Goal: Task Accomplishment & Management: Use online tool/utility

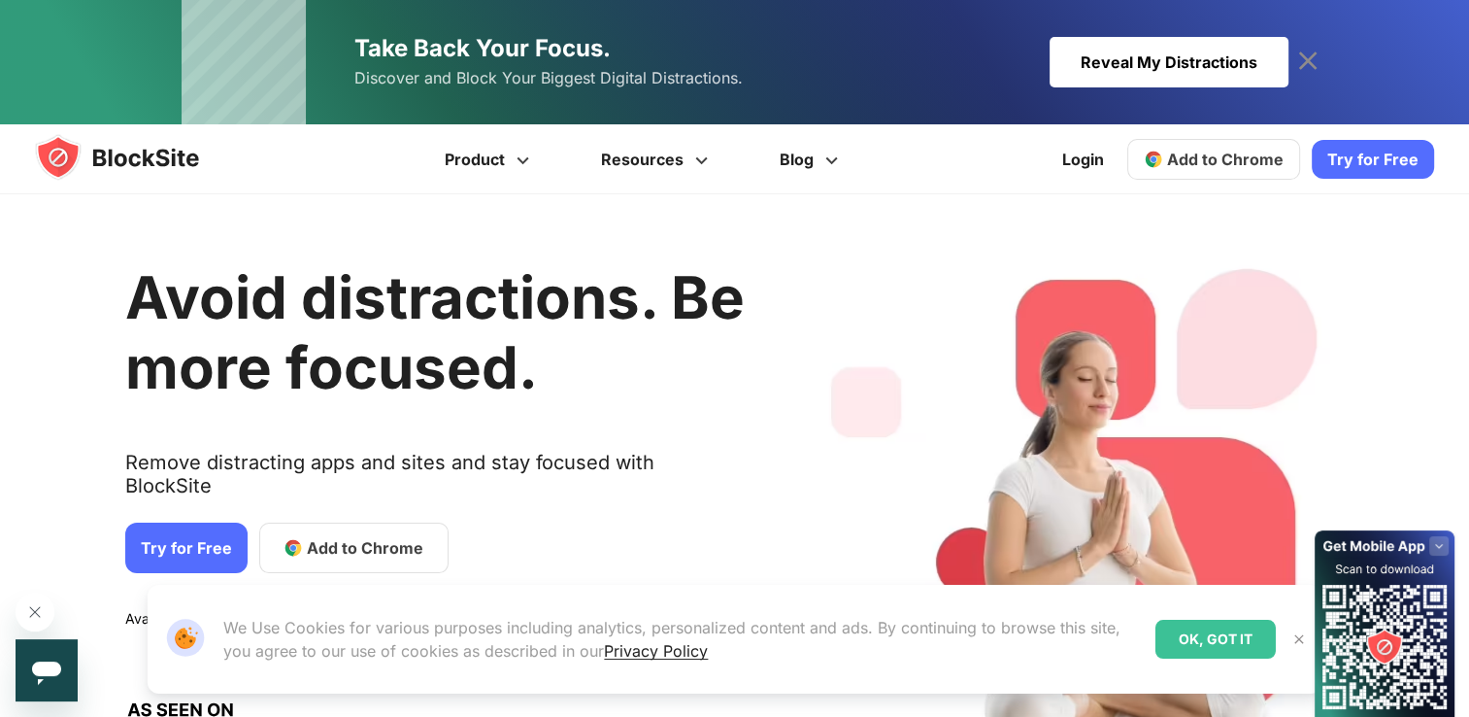
click at [162, 524] on link "Try for Free" at bounding box center [186, 547] width 122 height 50
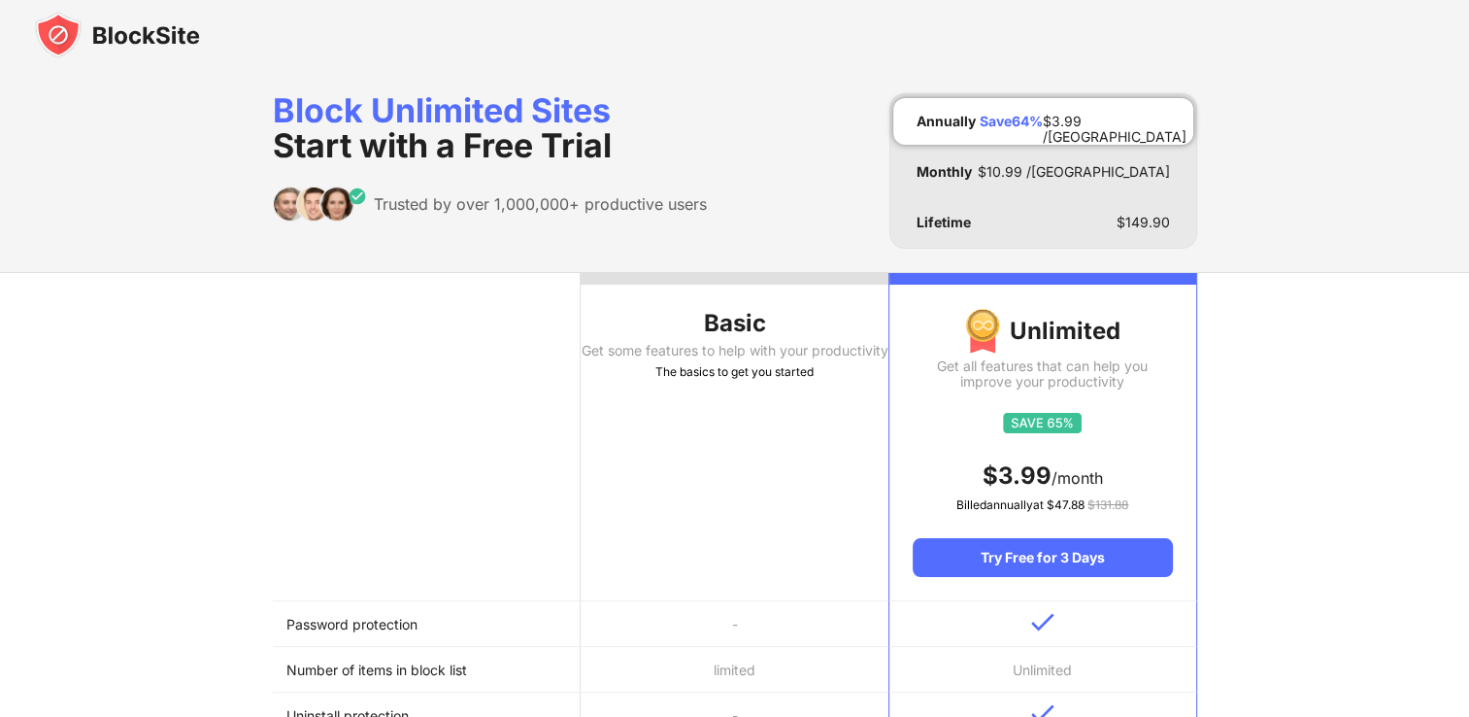
click at [748, 329] on div "Basic" at bounding box center [735, 323] width 308 height 31
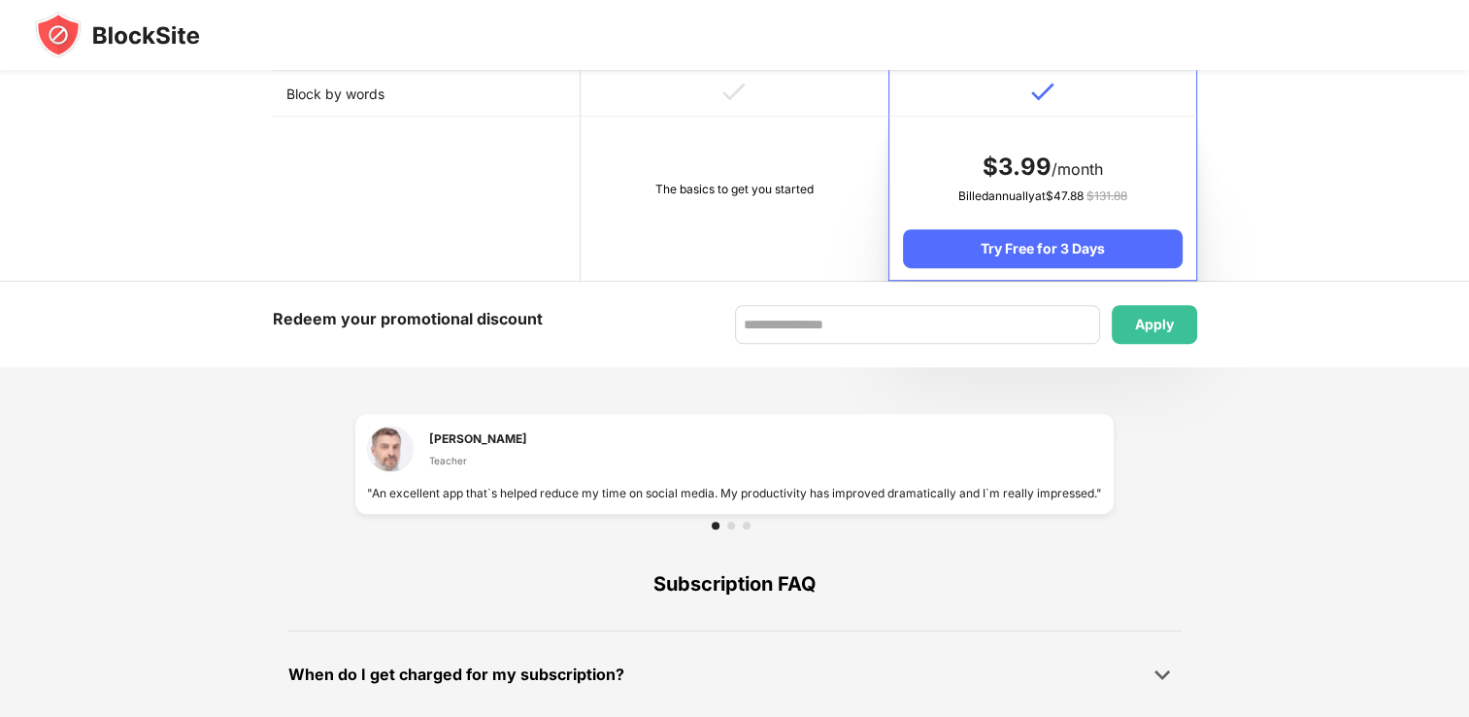
scroll to position [1103, 0]
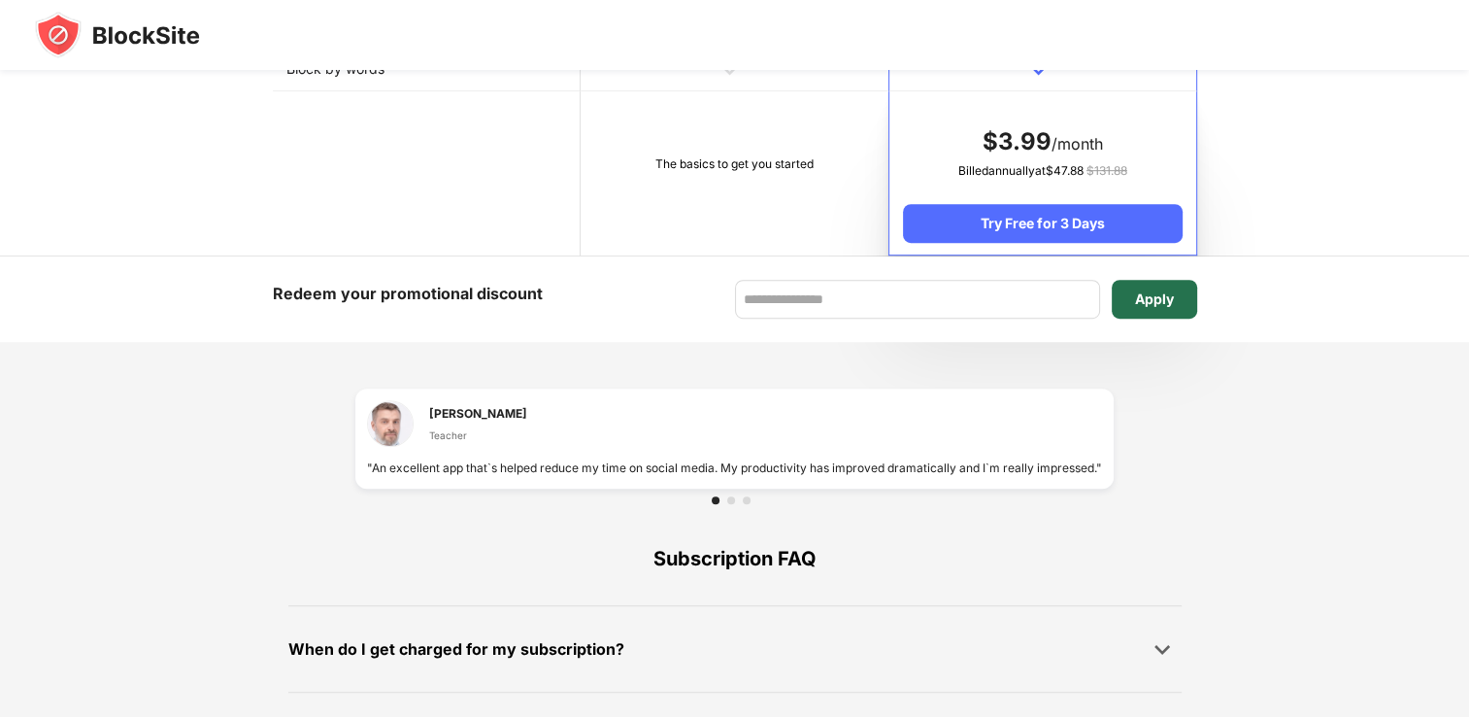
click at [1169, 291] on div "Apply" at bounding box center [1154, 299] width 39 height 16
click at [873, 295] on input at bounding box center [917, 299] width 365 height 39
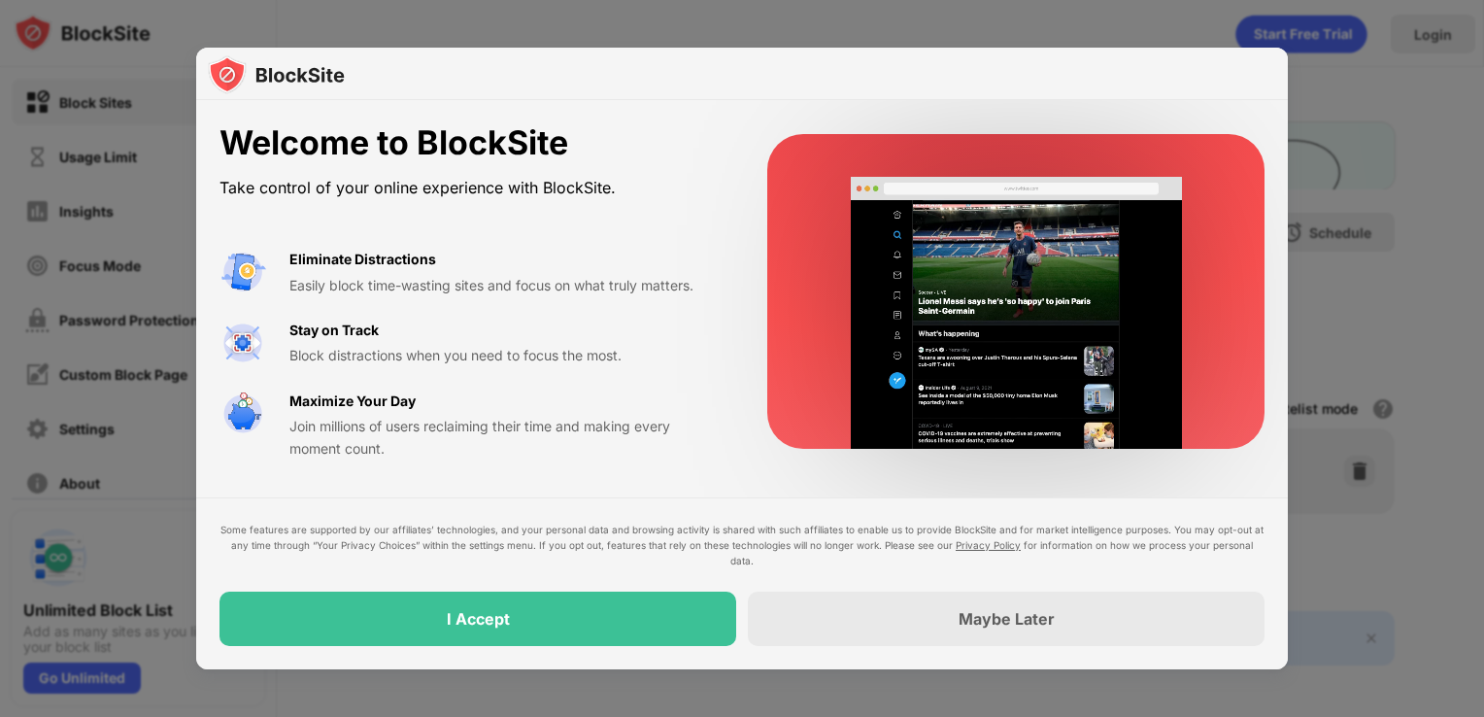
click at [546, 625] on div "I Accept" at bounding box center [477, 618] width 517 height 54
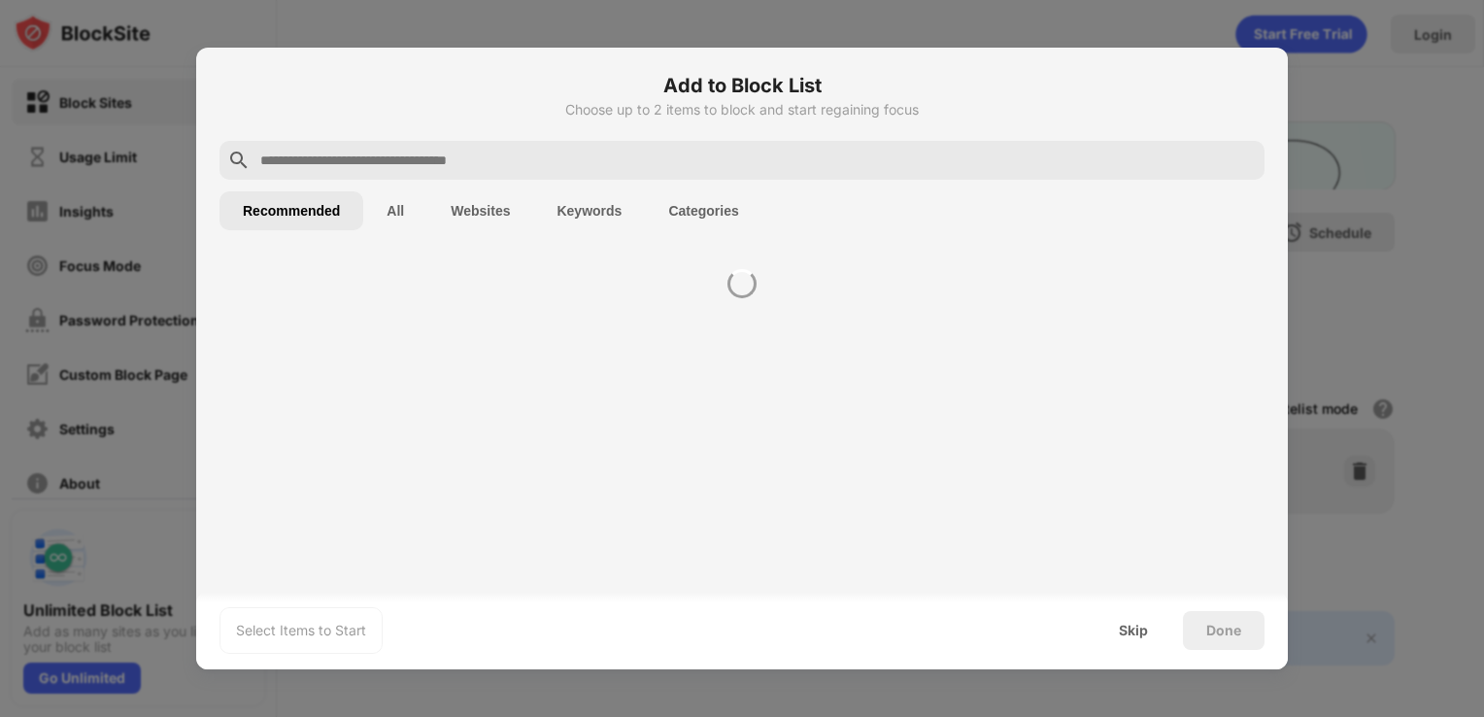
click at [546, 625] on div "Select Items to Start Skip Done" at bounding box center [741, 630] width 1091 height 78
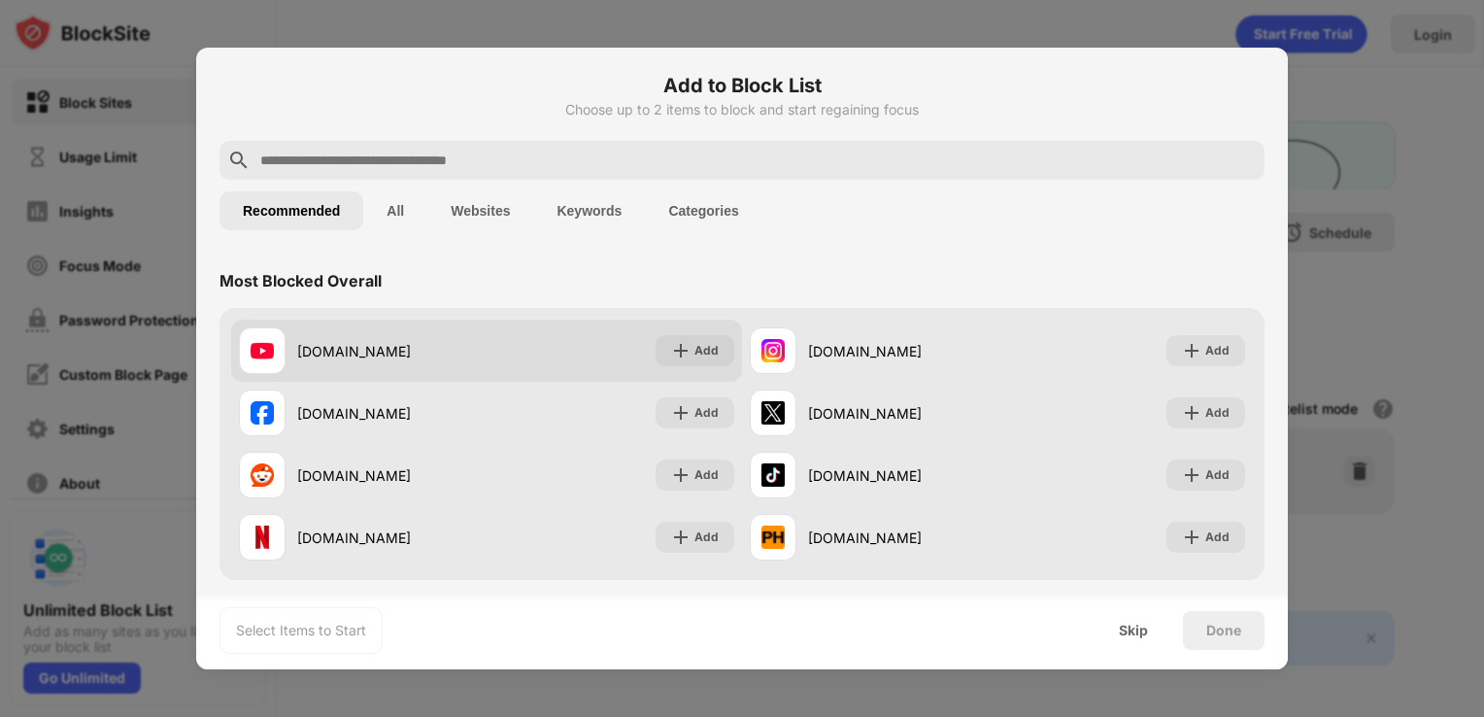
click at [451, 367] on div "youtube.com" at bounding box center [363, 350] width 248 height 47
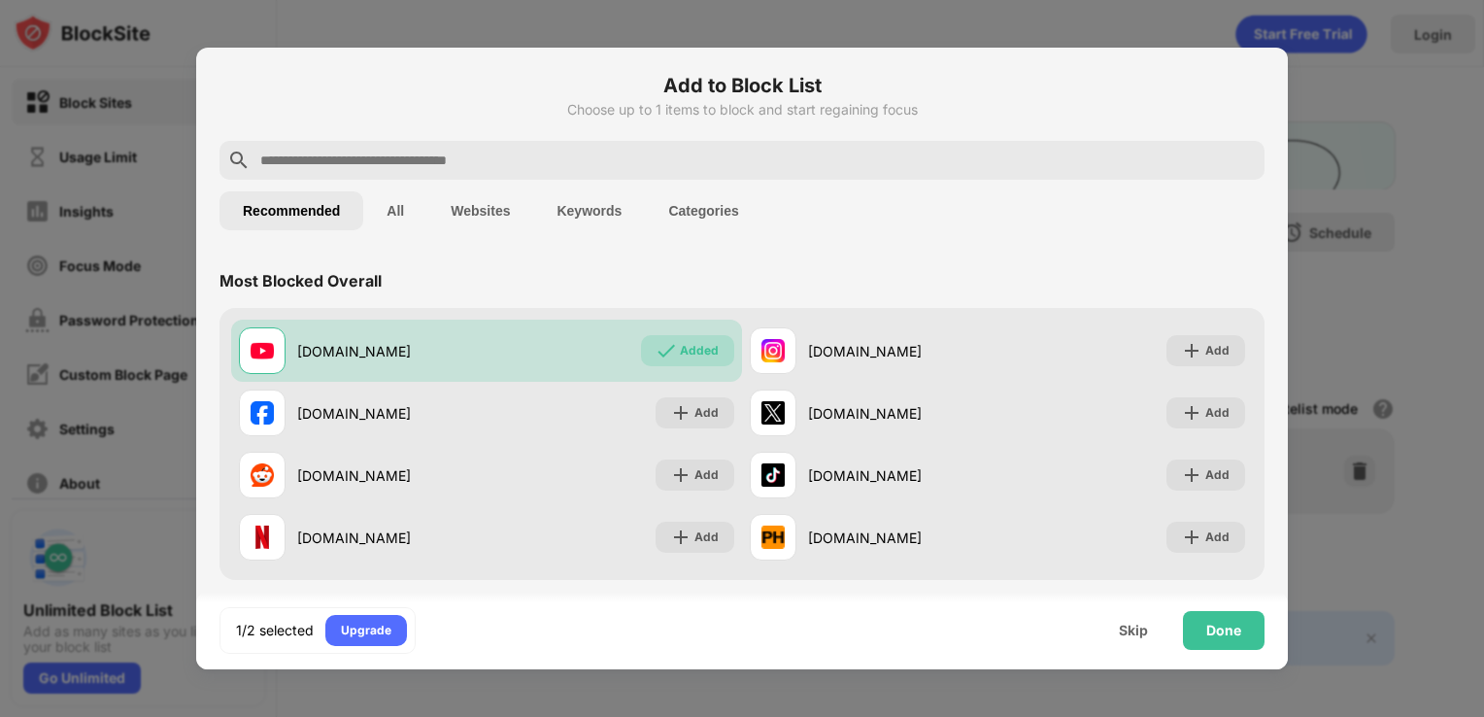
click at [408, 206] on button "All" at bounding box center [395, 210] width 64 height 39
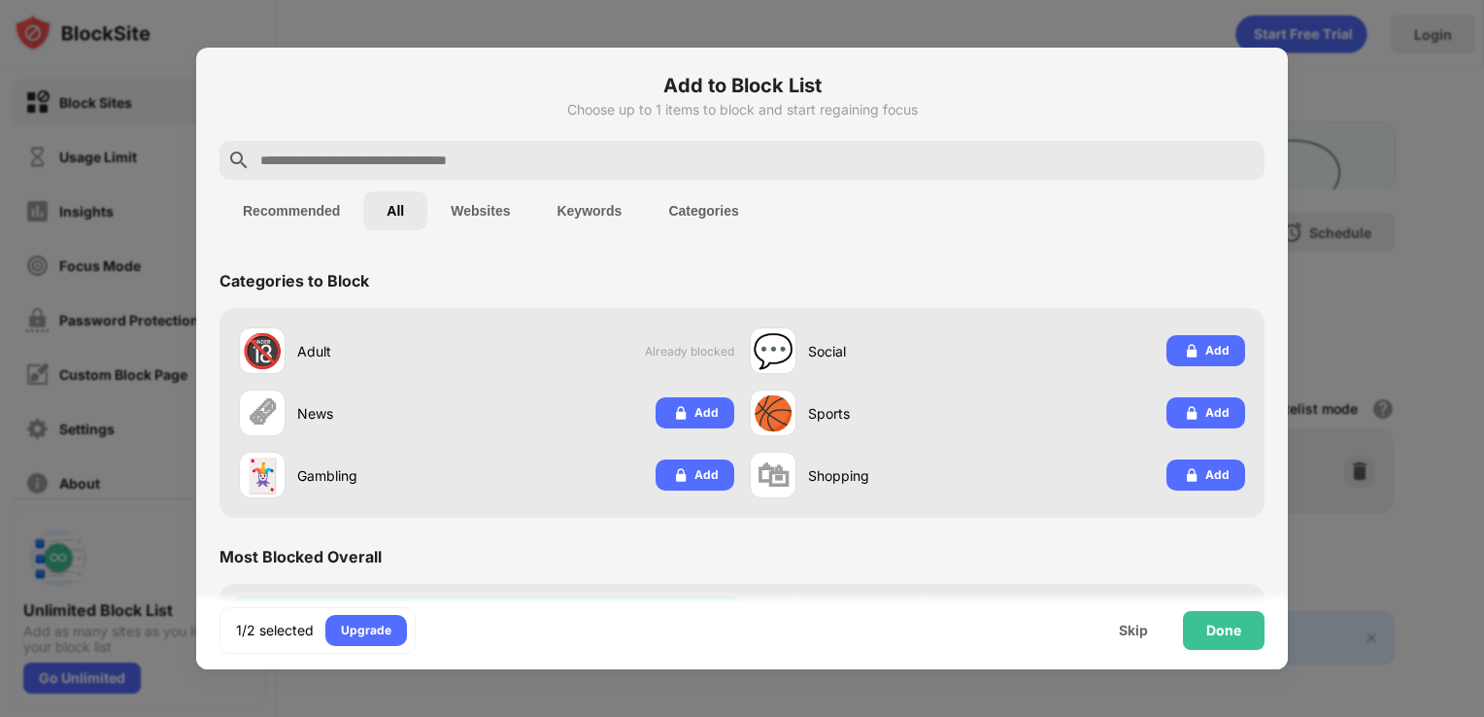
click at [388, 156] on input "text" at bounding box center [757, 160] width 998 height 23
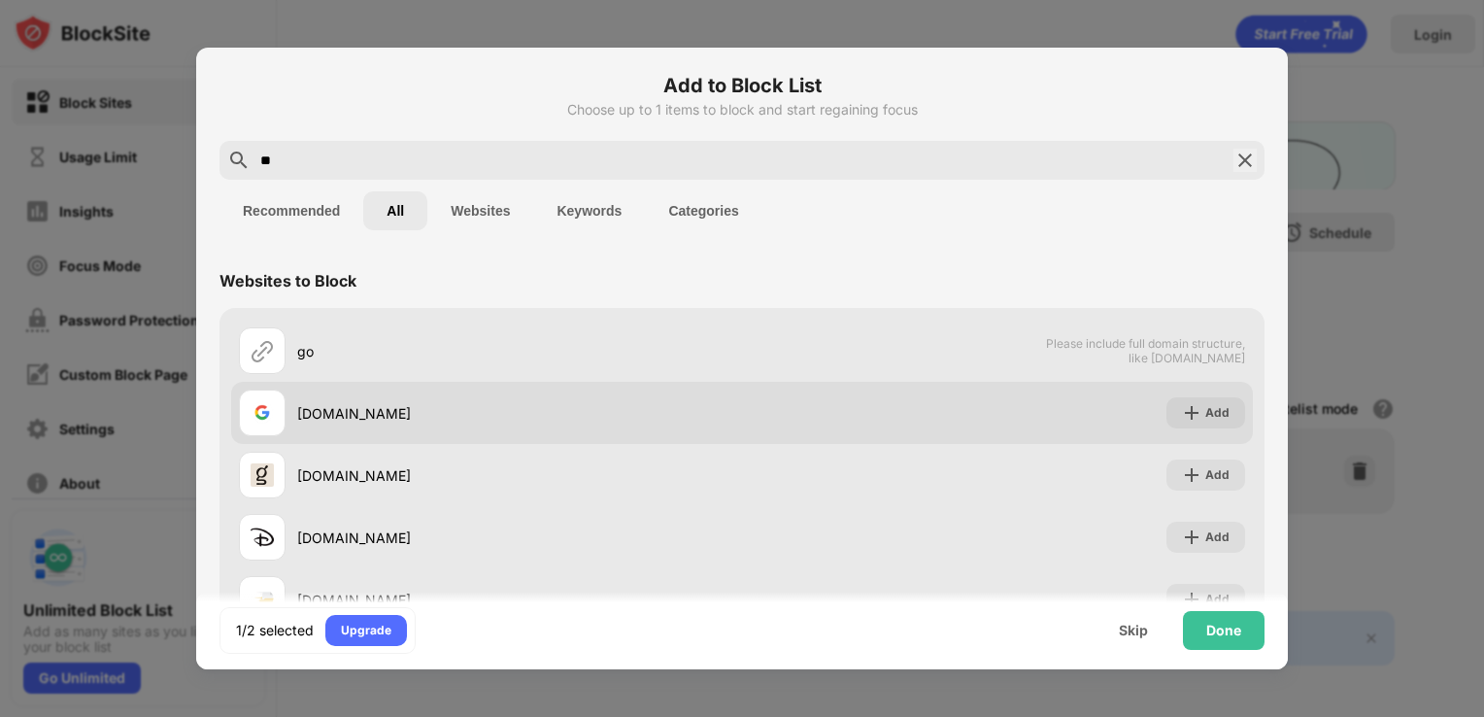
type input "**"
click at [355, 403] on div "google.com" at bounding box center [519, 413] width 445 height 20
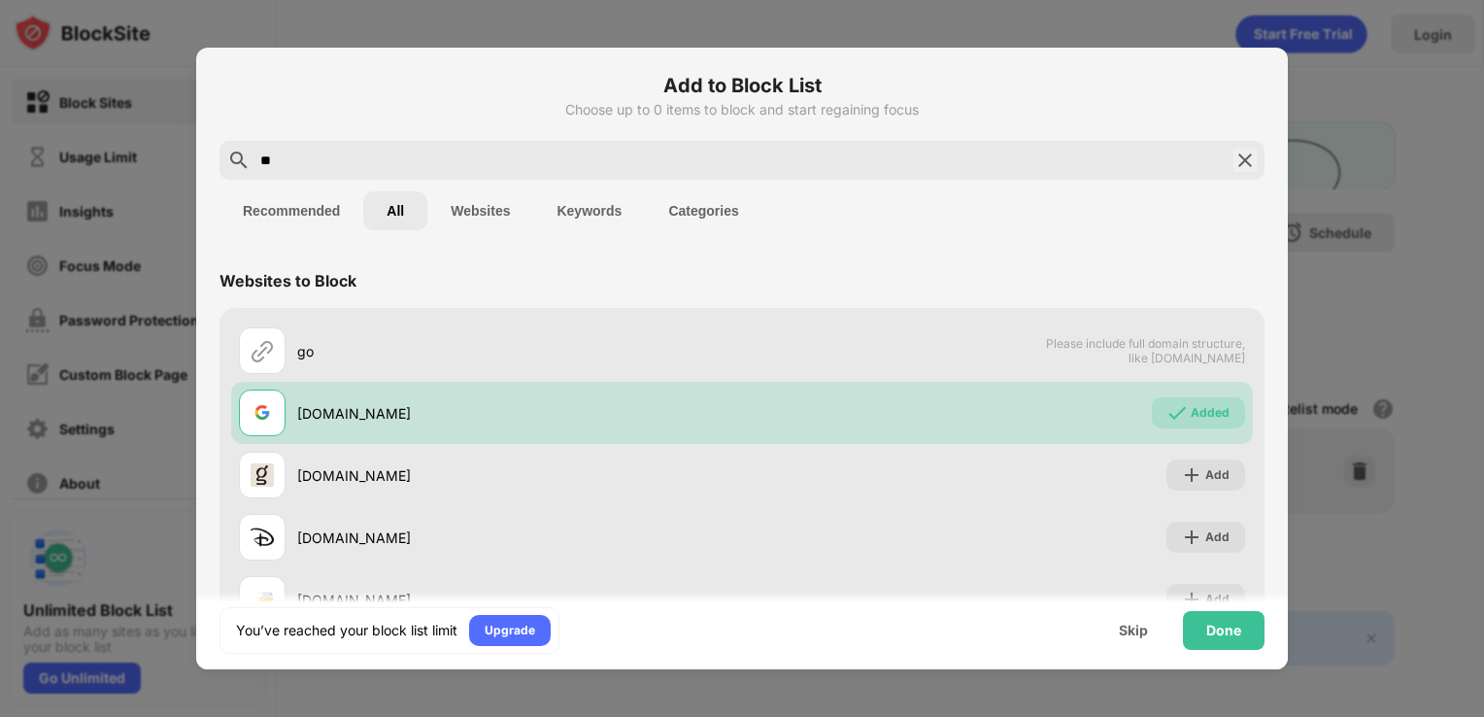
click at [283, 203] on button "Recommended" at bounding box center [291, 210] width 144 height 39
click at [1229, 628] on div "Done" at bounding box center [1223, 630] width 35 height 16
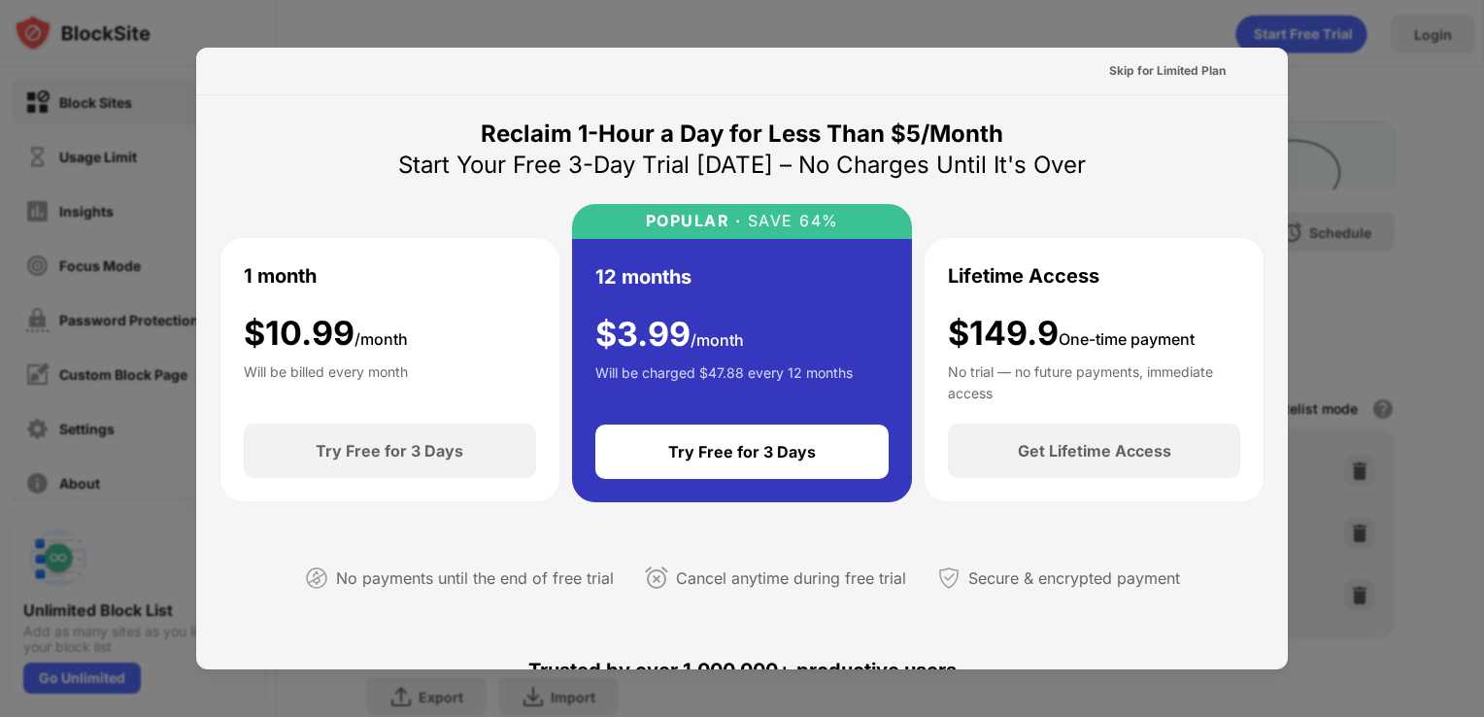
click at [1321, 187] on div at bounding box center [742, 358] width 1484 height 717
click at [1398, 68] on div at bounding box center [742, 358] width 1484 height 717
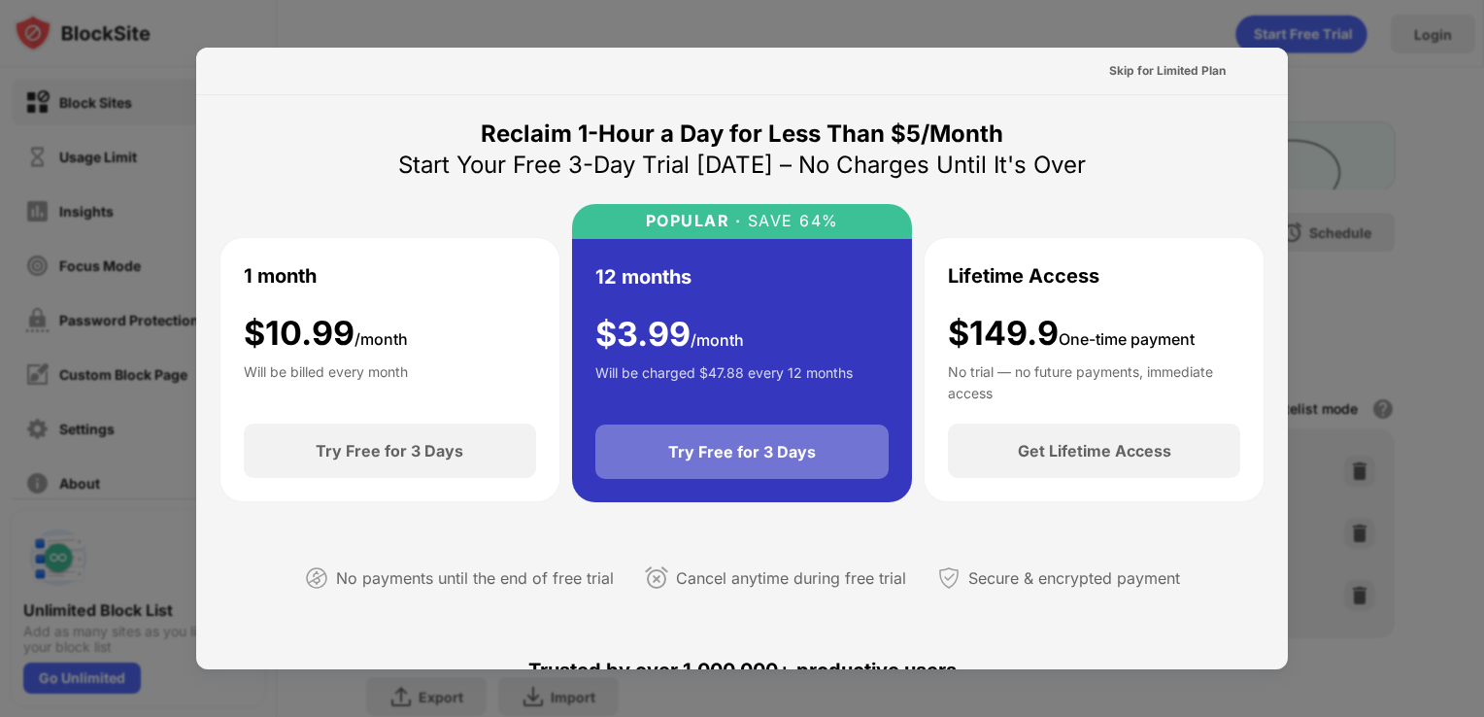
click at [689, 473] on div "Try Free for 3 Days" at bounding box center [742, 451] width 294 height 54
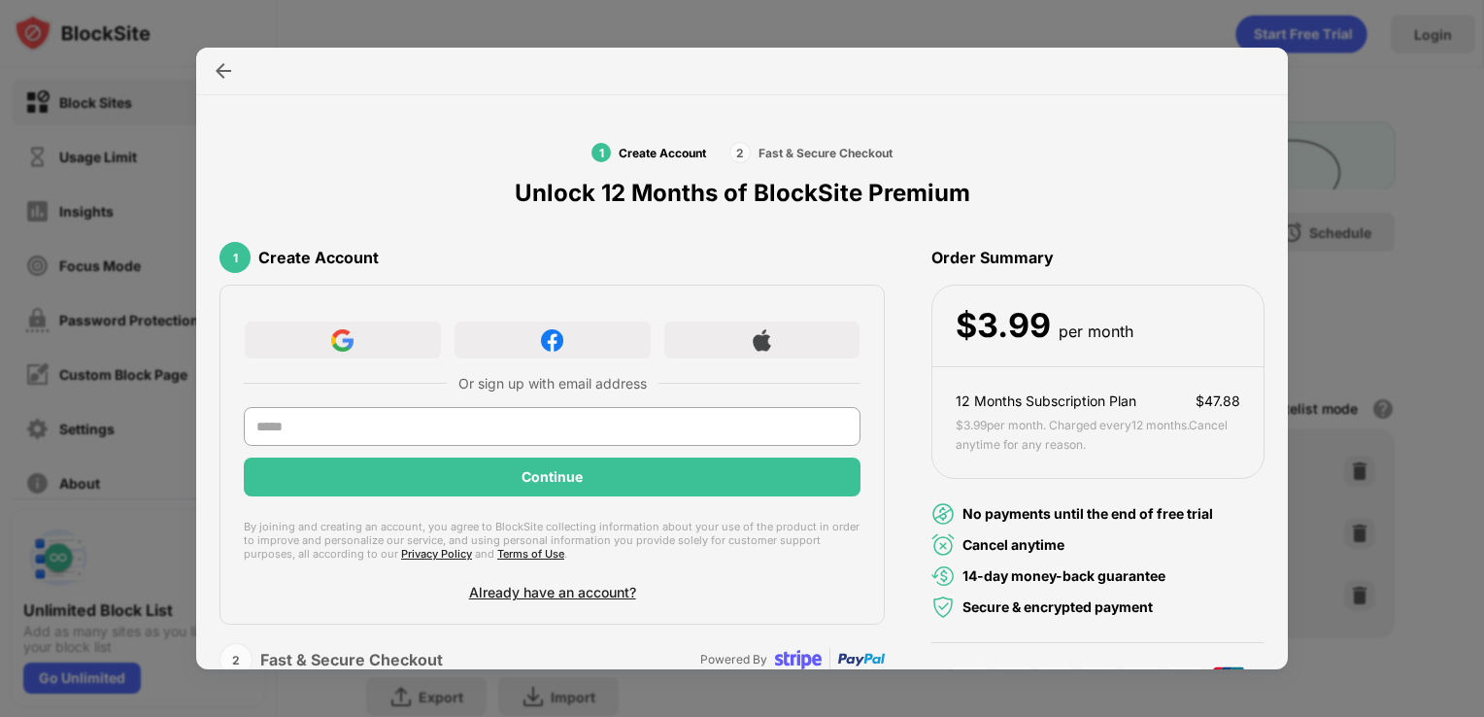
click at [1324, 169] on div at bounding box center [742, 358] width 1484 height 717
click at [213, 65] on div at bounding box center [223, 70] width 31 height 31
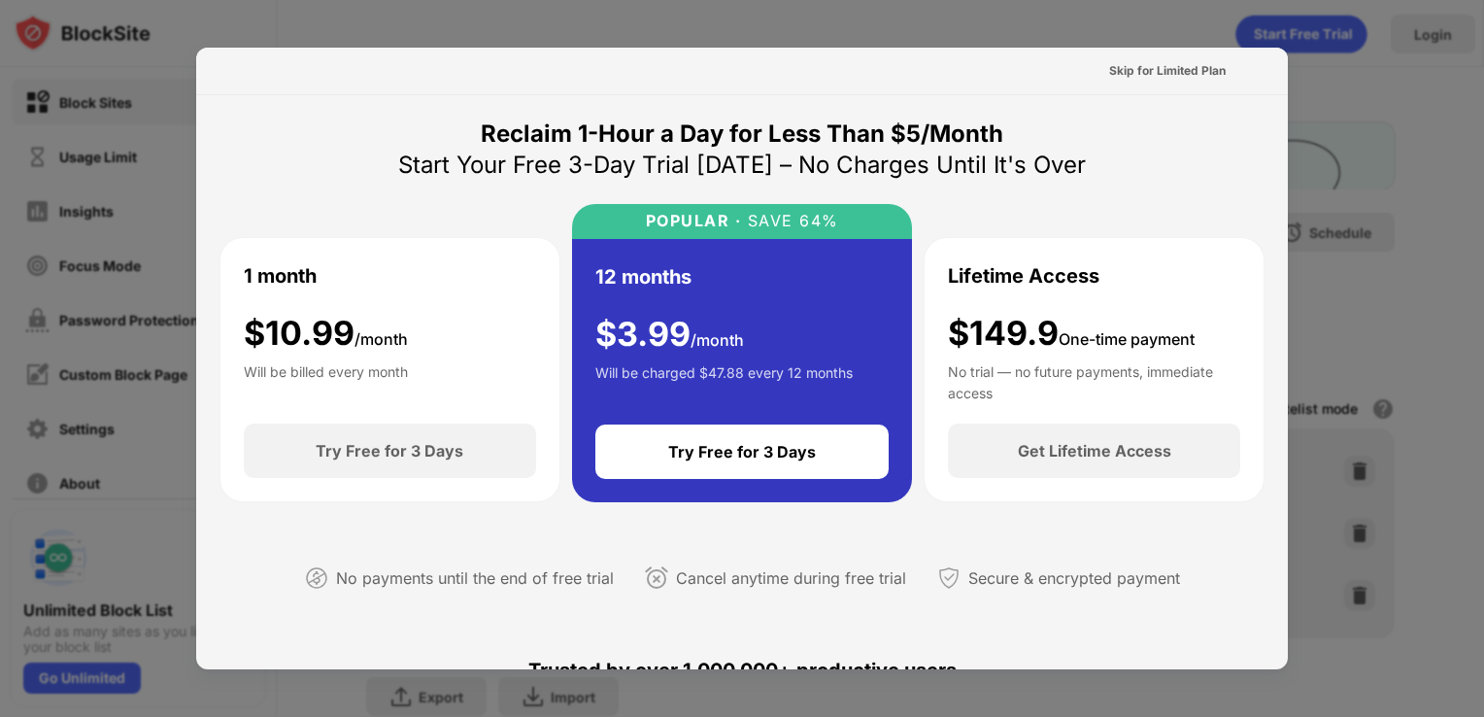
click at [1388, 145] on div at bounding box center [742, 358] width 1484 height 717
click at [1163, 68] on div "Skip for Limited Plan" at bounding box center [1167, 70] width 117 height 19
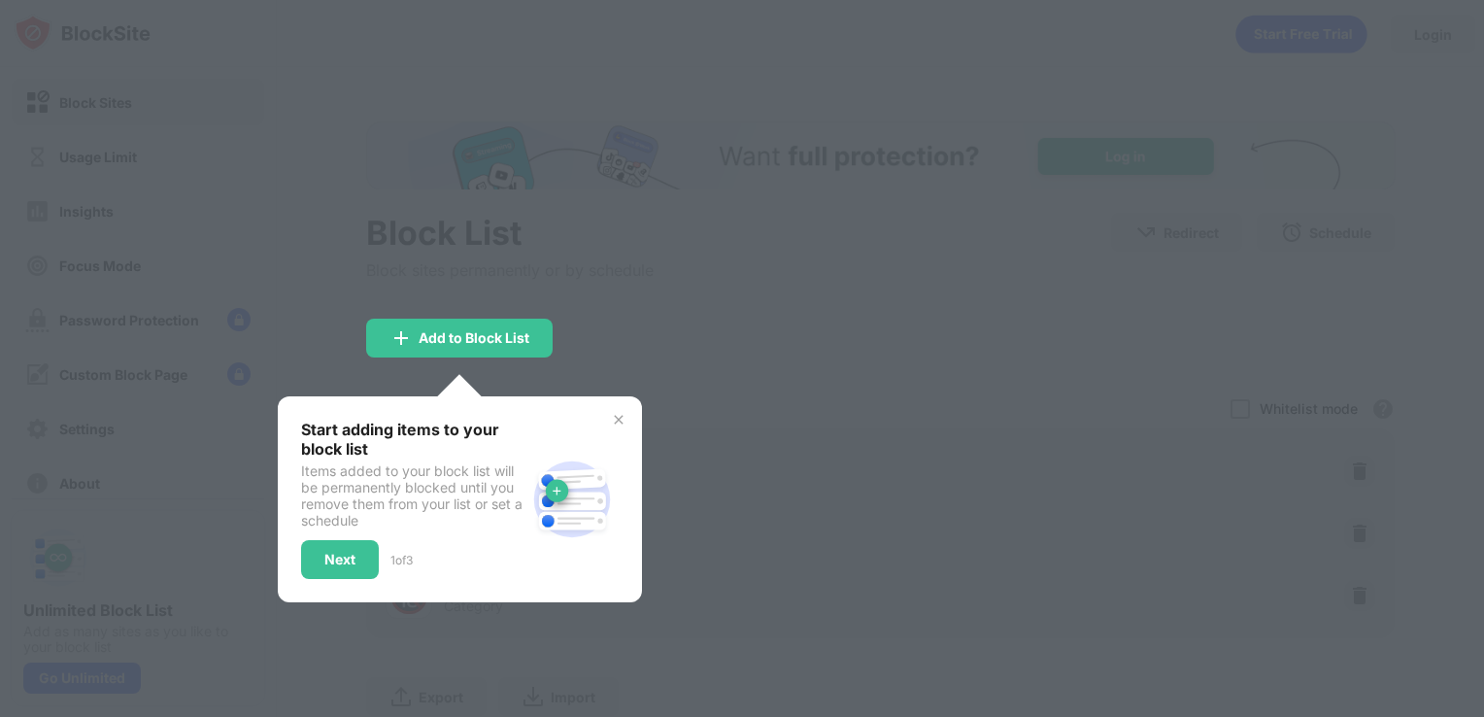
click at [602, 370] on div at bounding box center [742, 358] width 1484 height 717
click at [623, 419] on img at bounding box center [619, 420] width 16 height 16
